Goal: Answer question/provide support

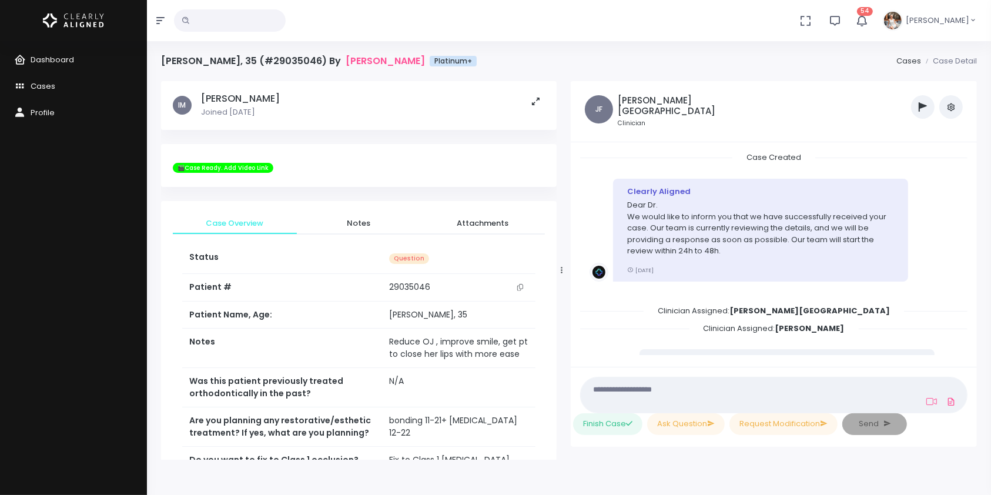
scroll to position [1303, 0]
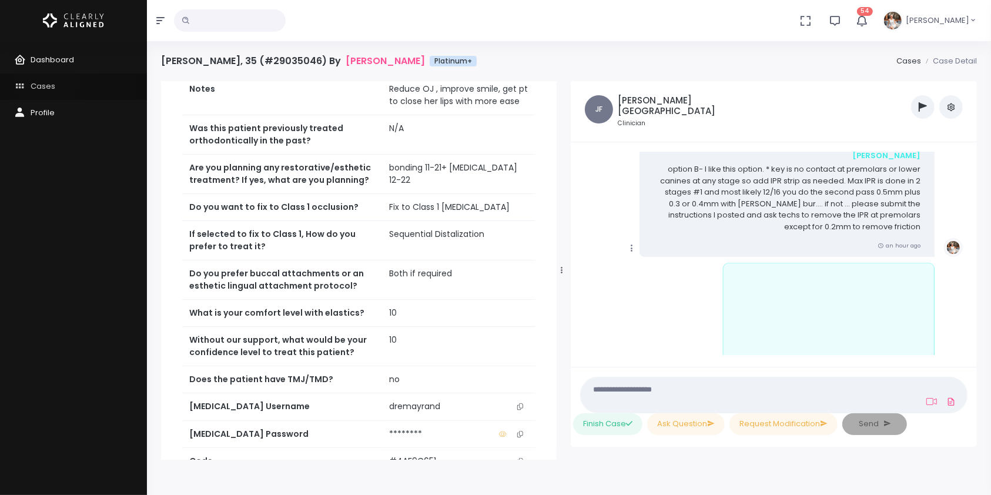
click at [46, 83] on span "Cases" at bounding box center [43, 86] width 25 height 11
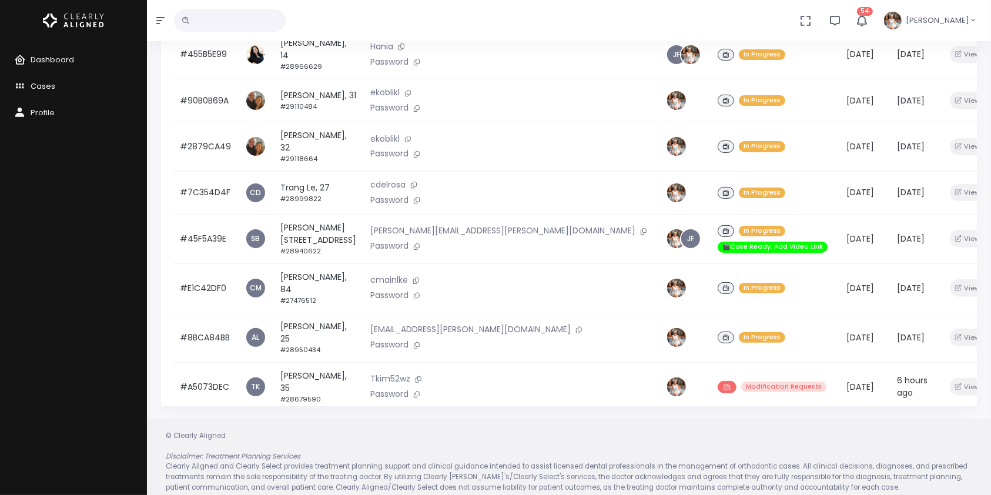
scroll to position [281, 0]
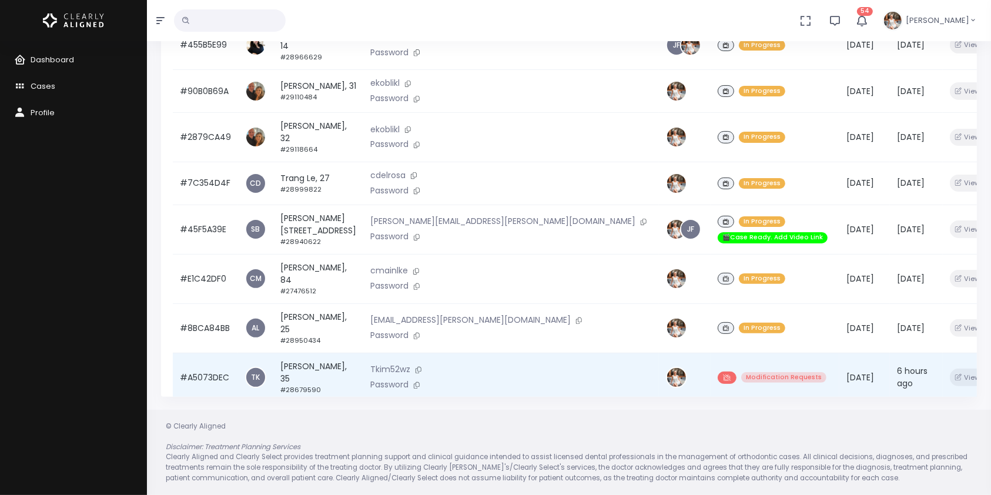
click at [212, 353] on td "#A5073DEC" at bounding box center [205, 377] width 65 height 49
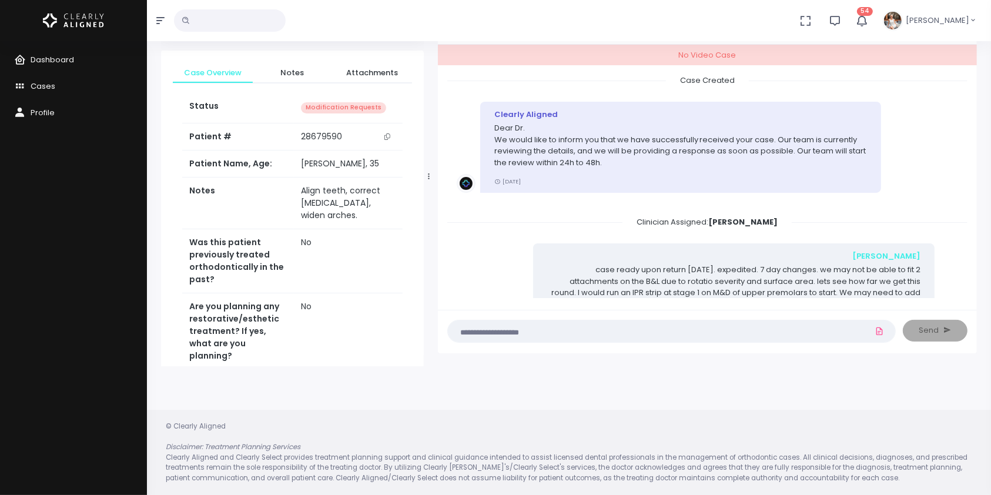
scroll to position [423, 0]
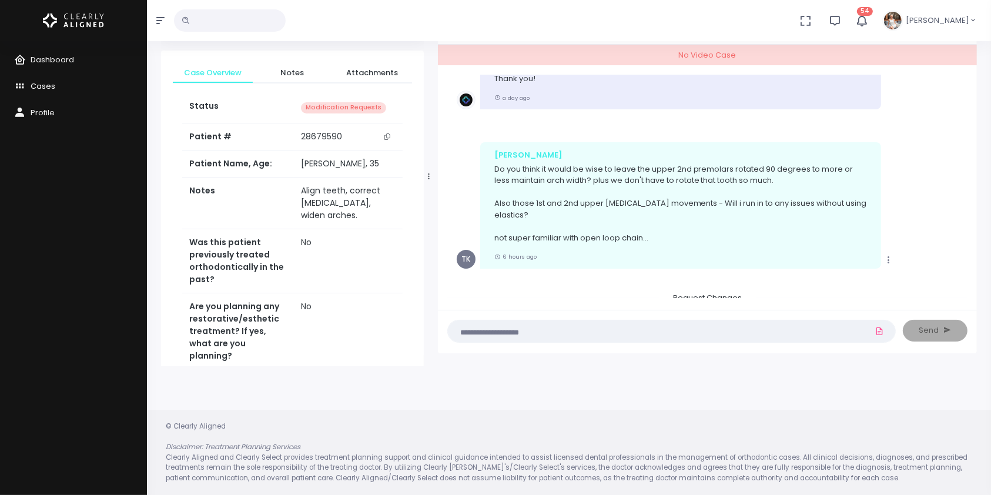
click at [583, 334] on textarea at bounding box center [648, 331] width 387 height 13
type textarea "*"
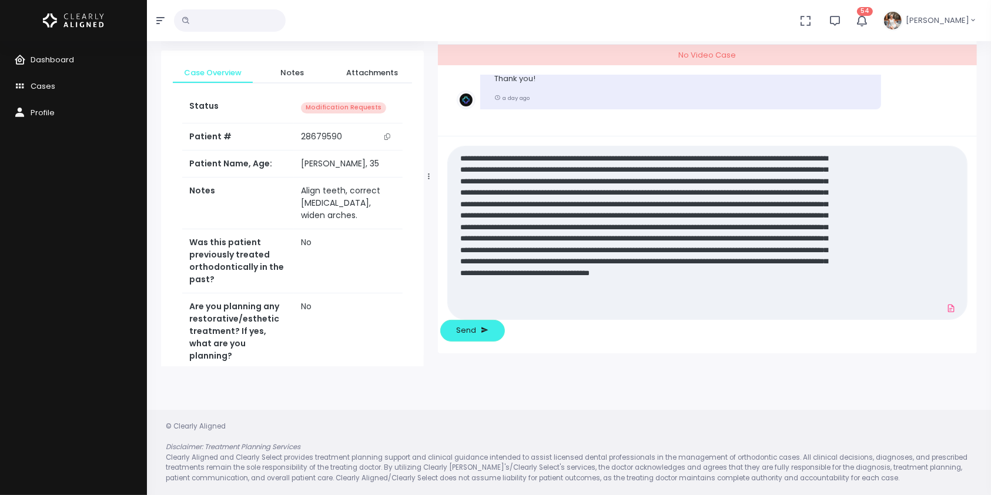
scroll to position [0, 0]
click at [811, 315] on textarea at bounding box center [649, 233] width 388 height 164
paste textarea "**********"
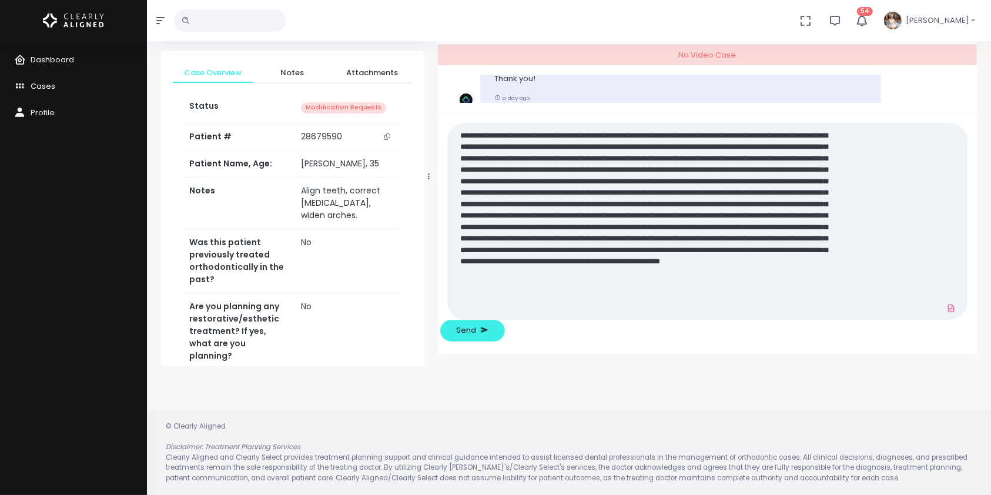
click at [661, 303] on textarea at bounding box center [649, 221] width 388 height 187
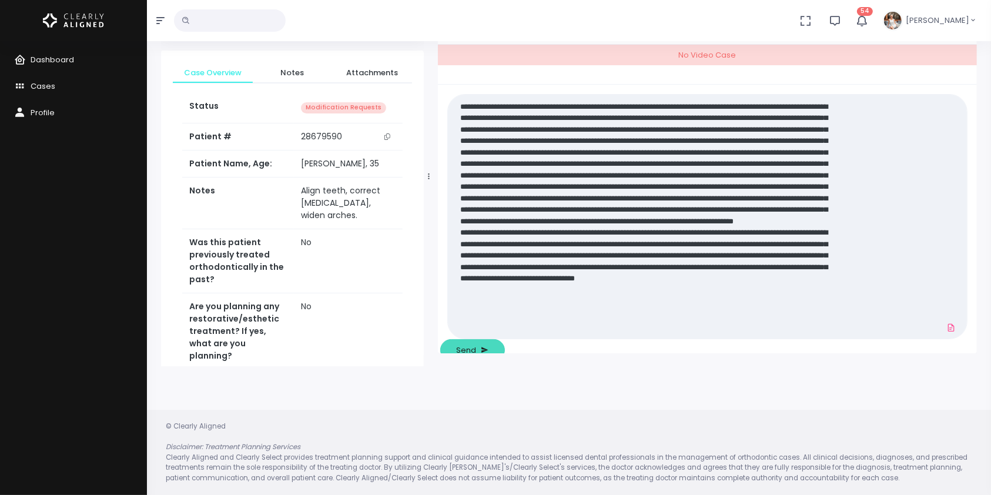
type textarea "**********"
click at [476, 345] on span "Send" at bounding box center [466, 351] width 20 height 12
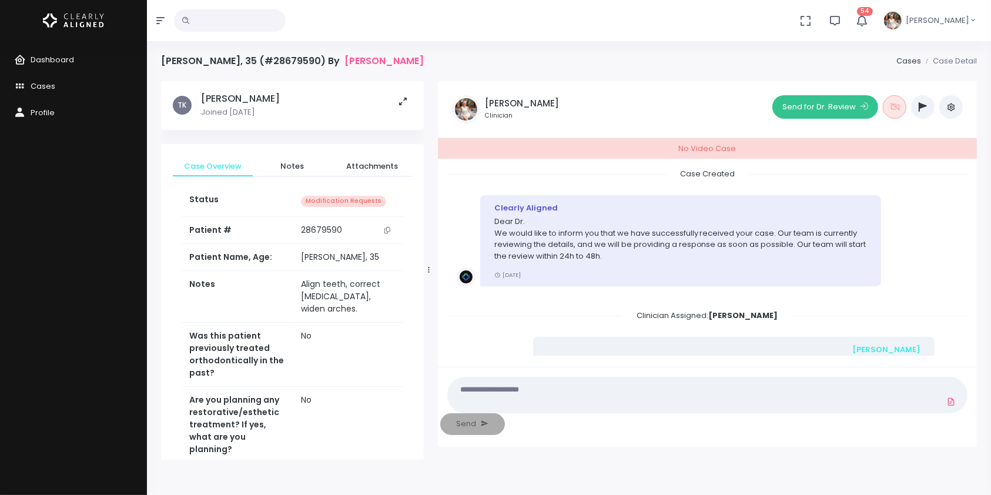
click at [809, 117] on button "Send for Dr. Review" at bounding box center [826, 107] width 106 height 24
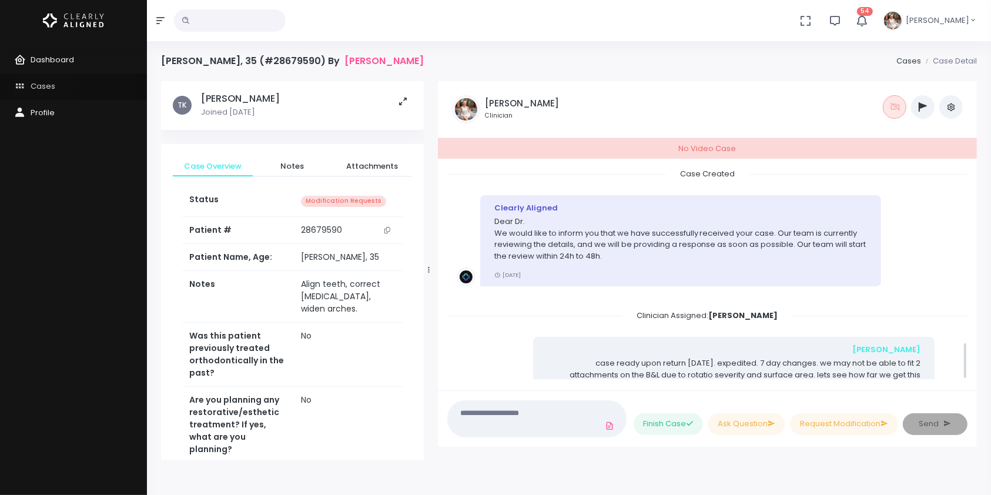
click at [42, 83] on span "Cases" at bounding box center [43, 86] width 25 height 11
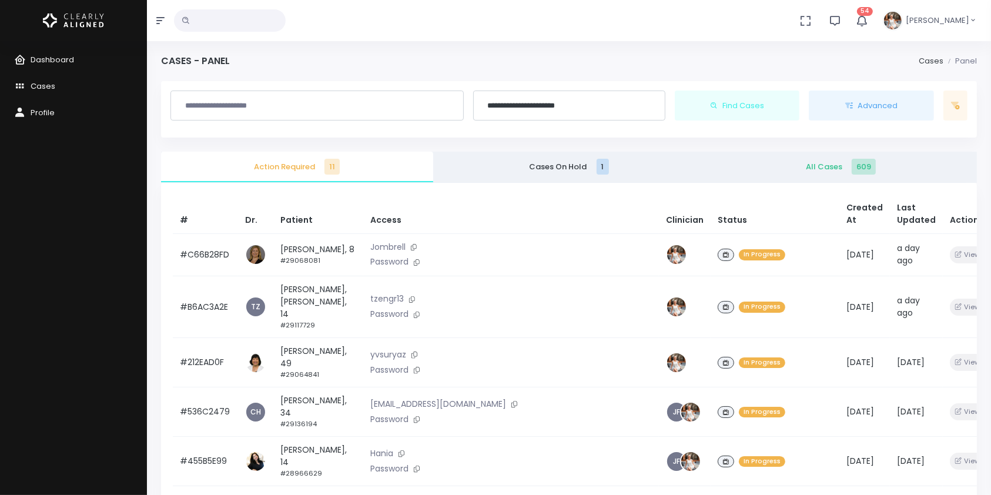
click at [830, 166] on span "All Cases 609" at bounding box center [840, 167] width 253 height 12
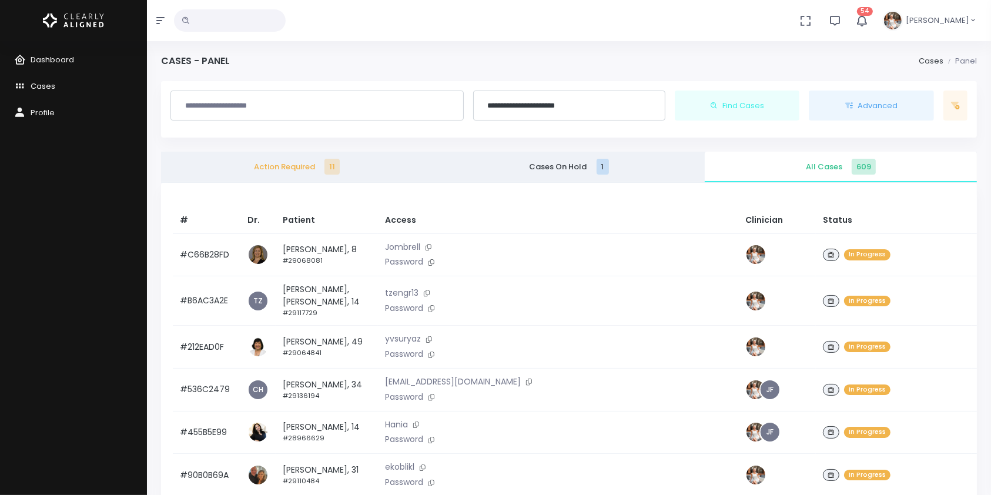
click at [242, 25] on input "text" at bounding box center [230, 20] width 112 height 22
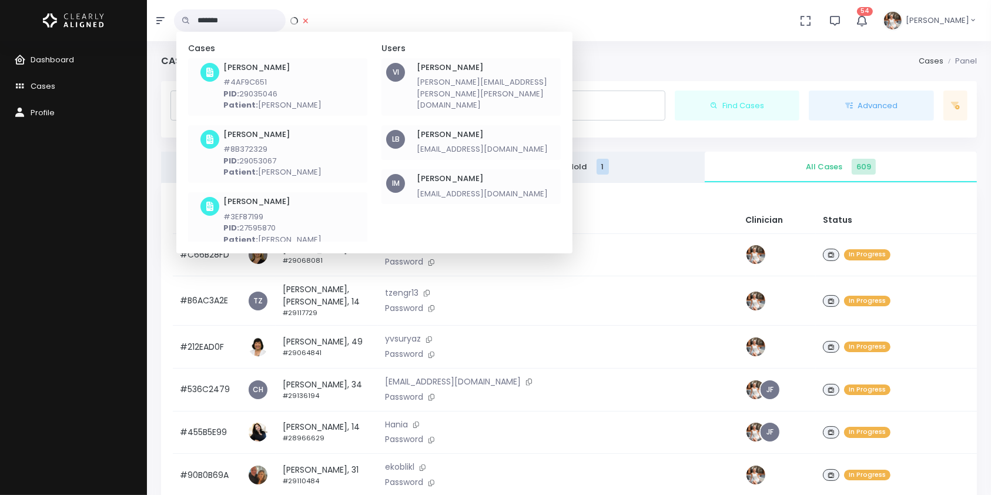
type input "*******"
click at [258, 90] on p "PID: 29035046" at bounding box center [272, 94] width 98 height 12
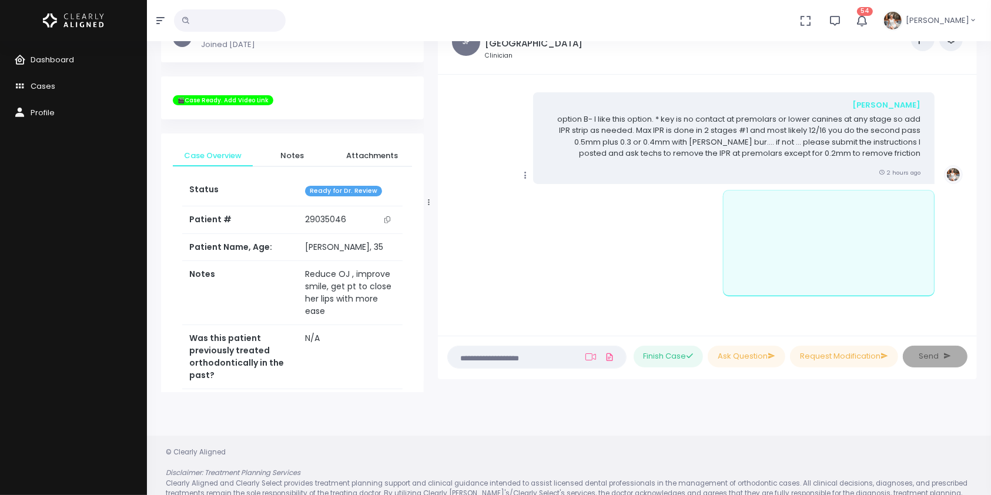
scroll to position [93, 0]
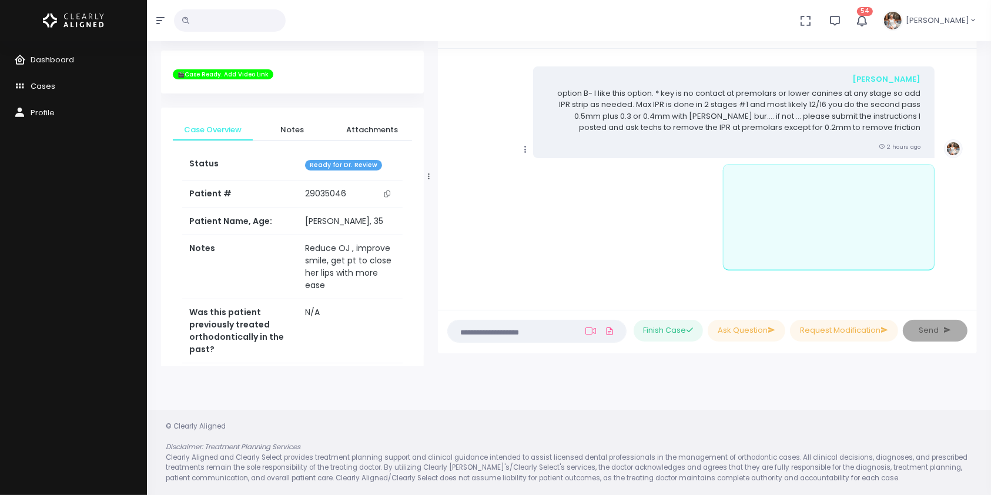
click at [512, 335] on textarea at bounding box center [514, 331] width 118 height 13
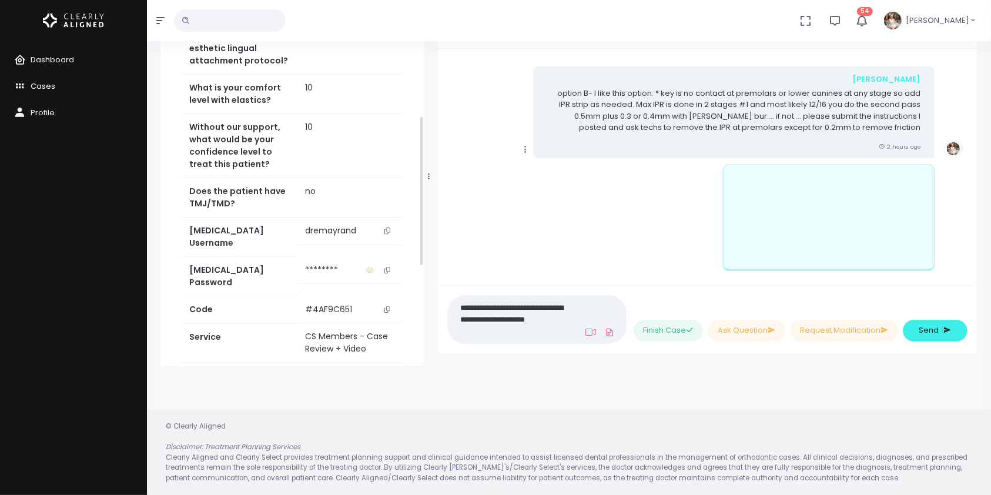
scroll to position [570, 0]
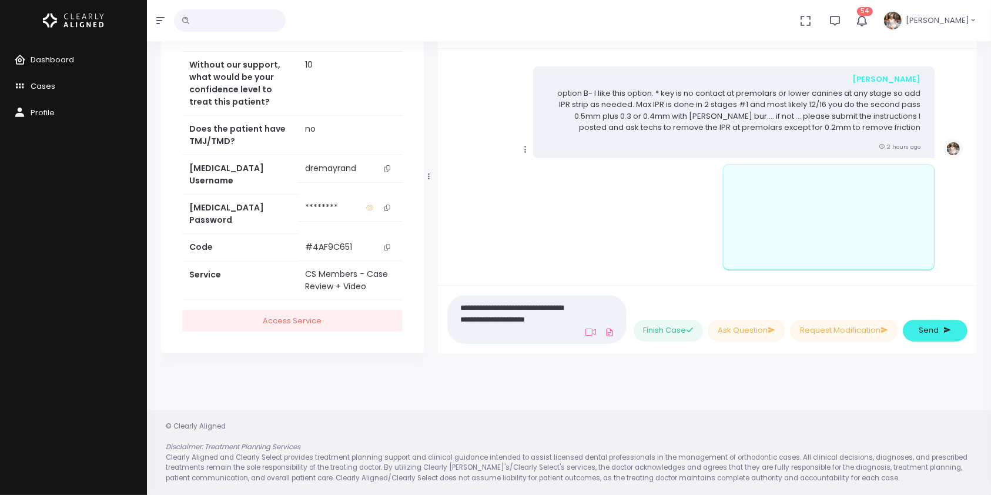
click at [387, 172] on icon "scrollable content" at bounding box center [387, 168] width 6 height 6
click at [513, 330] on textarea "**********" at bounding box center [511, 319] width 113 height 38
click at [493, 330] on textarea "**********" at bounding box center [511, 319] width 113 height 38
type textarea "**********"
click at [916, 328] on button "Send" at bounding box center [935, 331] width 65 height 22
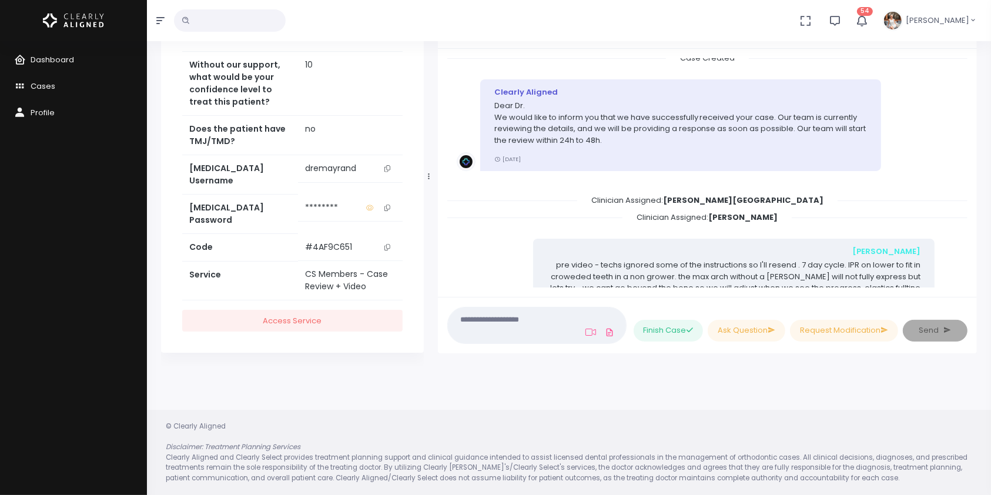
scroll to position [0, 0]
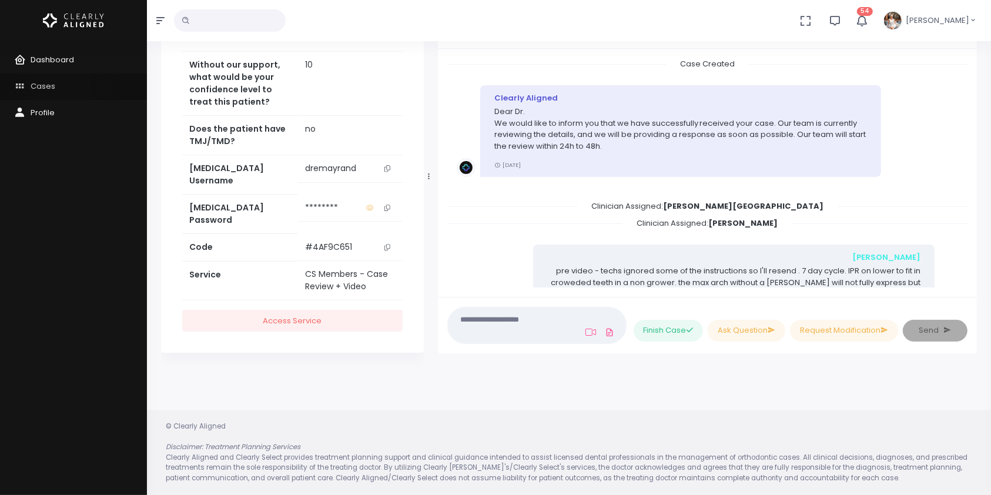
click at [61, 87] on link "Cases" at bounding box center [73, 86] width 147 height 26
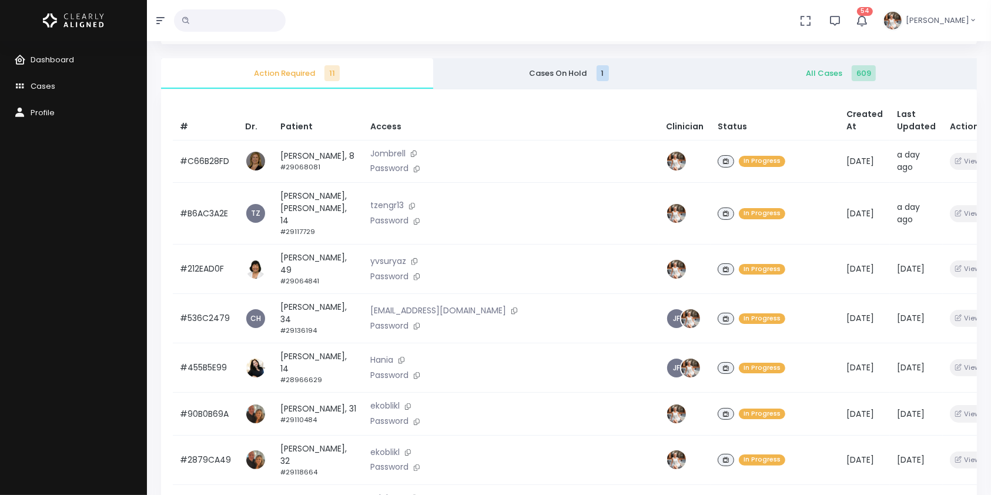
click at [813, 76] on span "All Cases 609" at bounding box center [840, 74] width 253 height 12
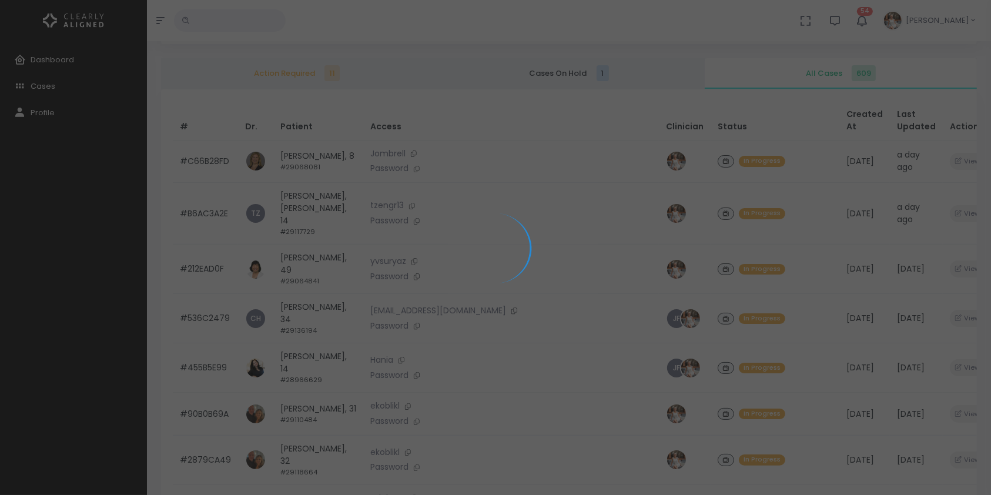
click at [245, 21] on input "text" at bounding box center [230, 20] width 112 height 22
click at [219, 20] on input "text" at bounding box center [230, 20] width 112 height 22
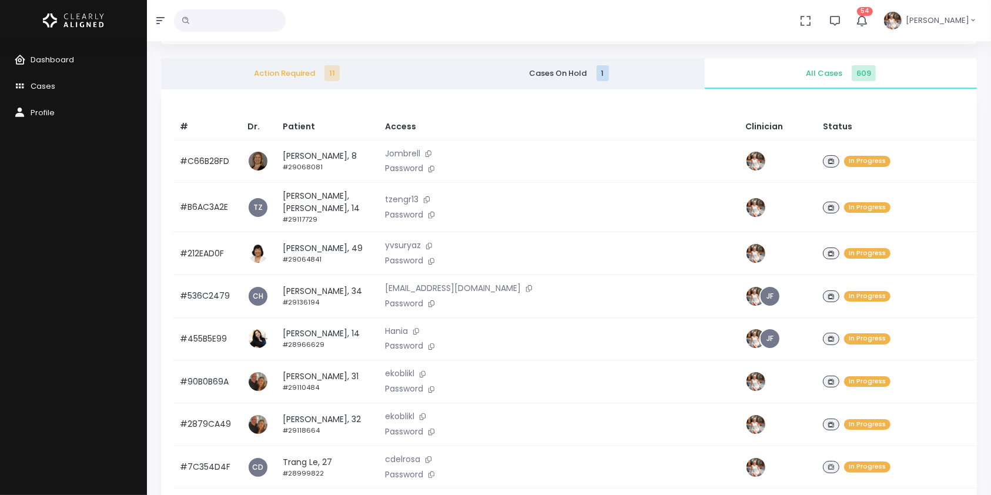
click at [227, 23] on input "text" at bounding box center [230, 20] width 112 height 22
type input "*****"
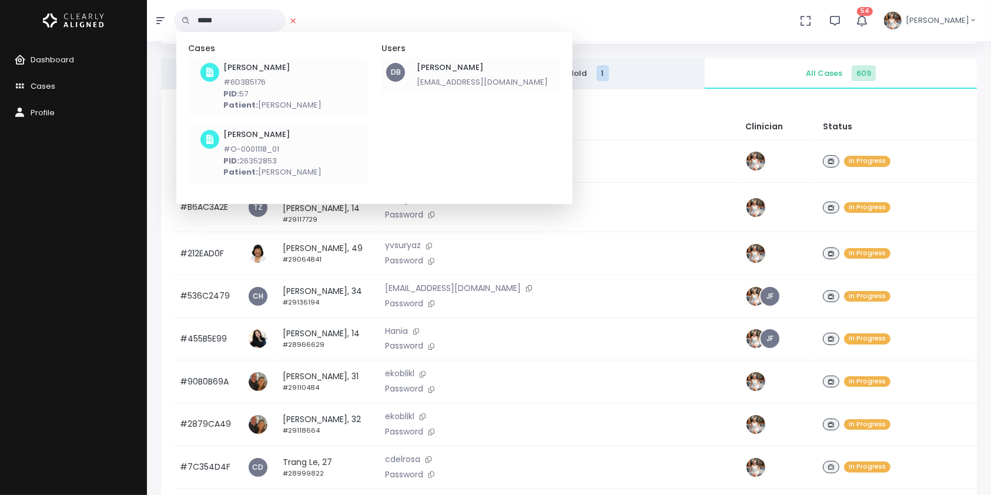
click at [257, 73] on div "[PERSON_NAME] #6D3B5176 PID: 57 Patient: [PERSON_NAME]" at bounding box center [272, 87] width 98 height 48
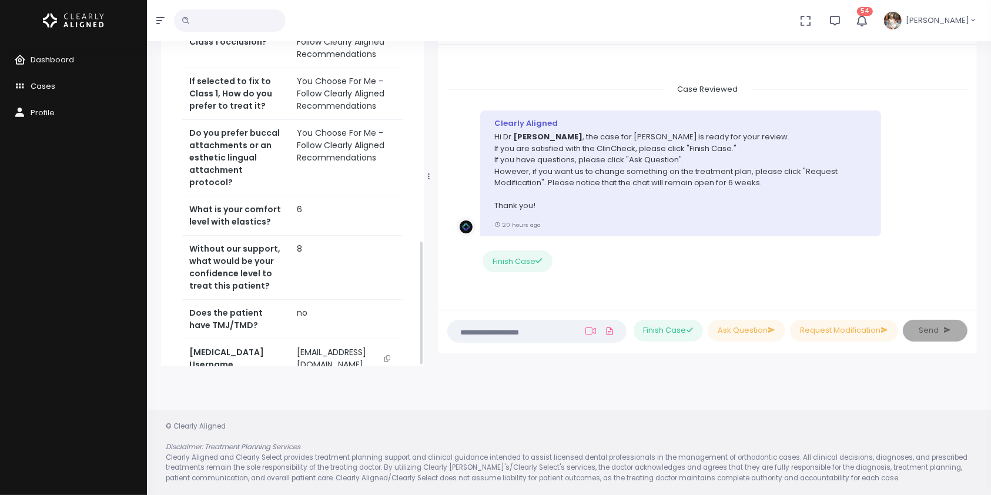
scroll to position [767, 0]
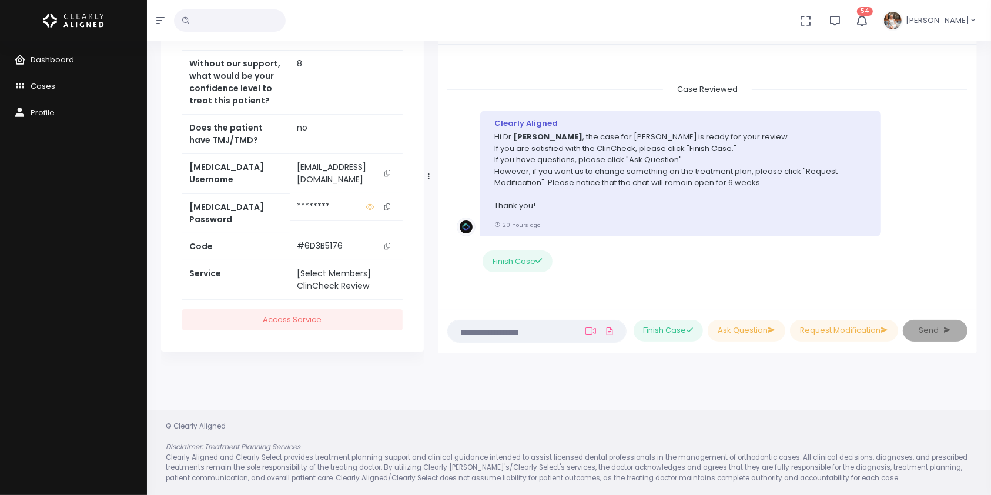
click at [394, 172] on button "scrollable content" at bounding box center [387, 173] width 16 height 25
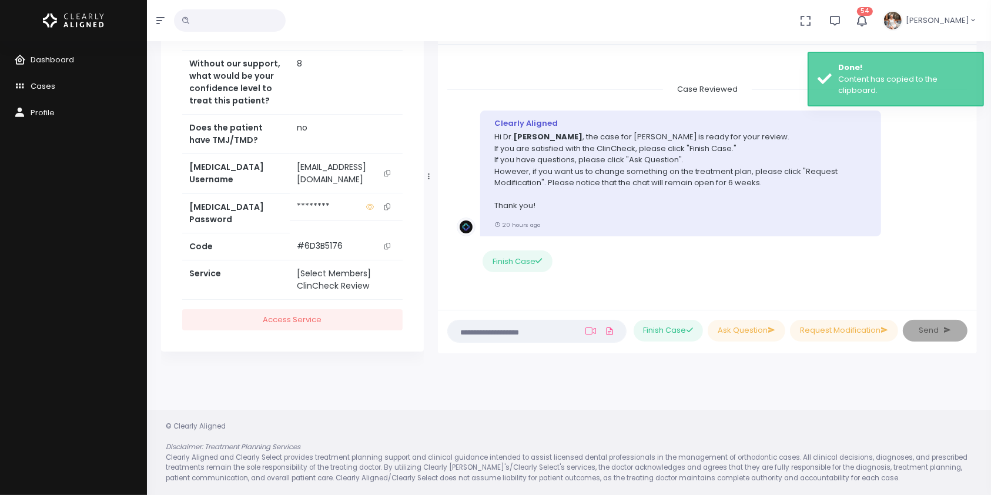
click at [388, 173] on icon "scrollable content" at bounding box center [387, 173] width 6 height 6
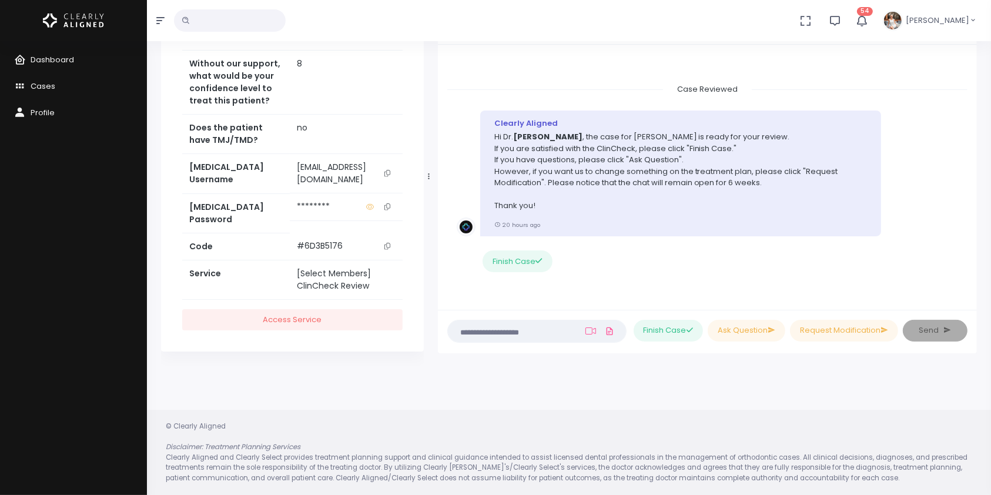
click at [389, 176] on icon "scrollable content" at bounding box center [387, 173] width 6 height 6
